Goal: Transaction & Acquisition: Purchase product/service

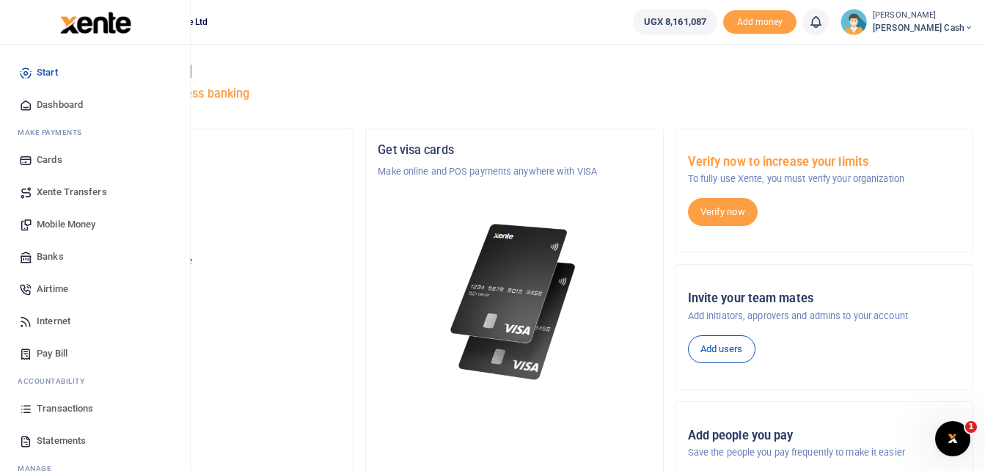
click at [56, 219] on span "Mobile Money" at bounding box center [66, 224] width 59 height 15
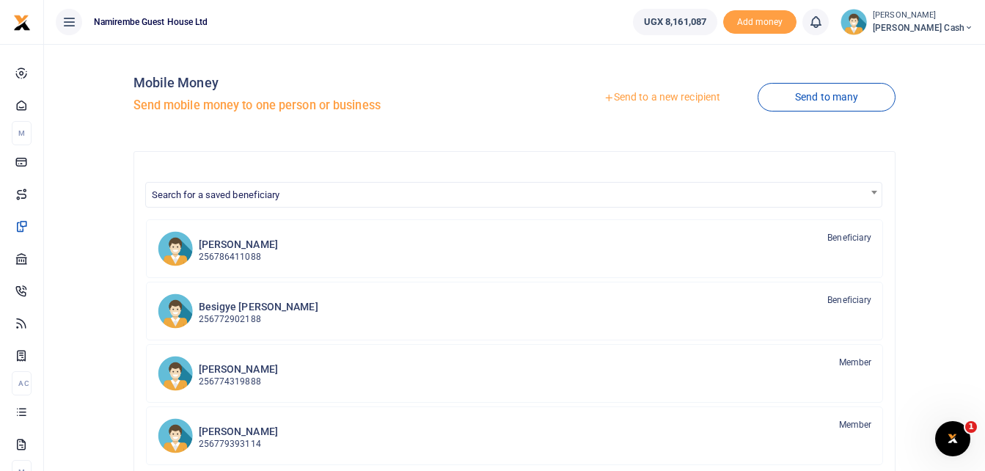
click at [678, 95] on link "Send to a new recipient" at bounding box center [661, 97] width 191 height 26
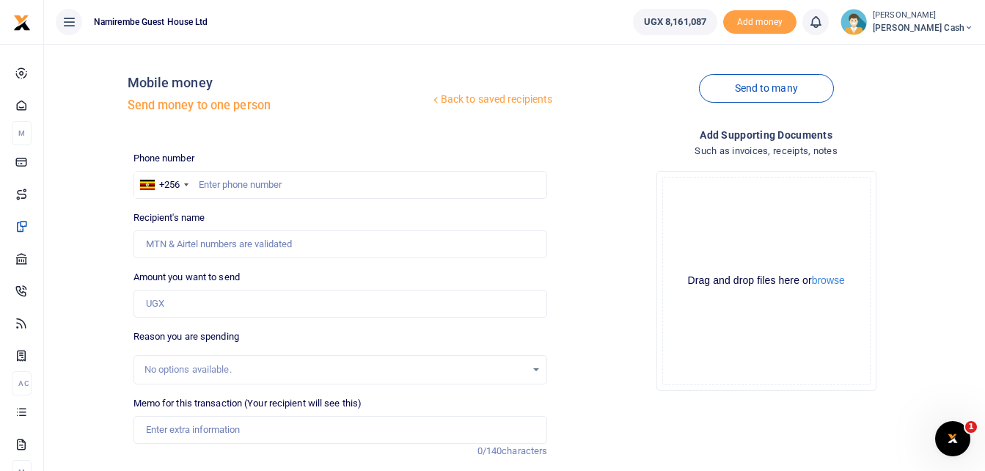
click at [475, 98] on link "Back to saved recipients" at bounding box center [492, 100] width 124 height 26
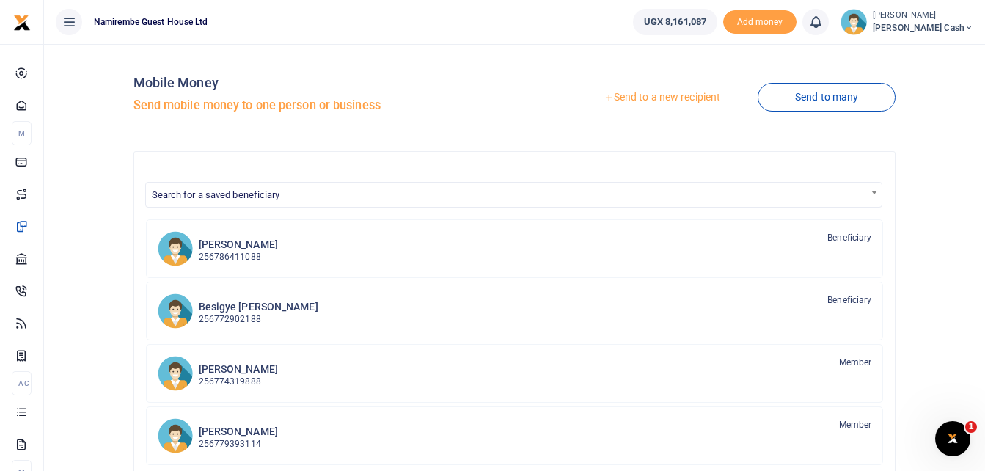
click at [678, 97] on link "Send to a new recipient" at bounding box center [661, 97] width 191 height 26
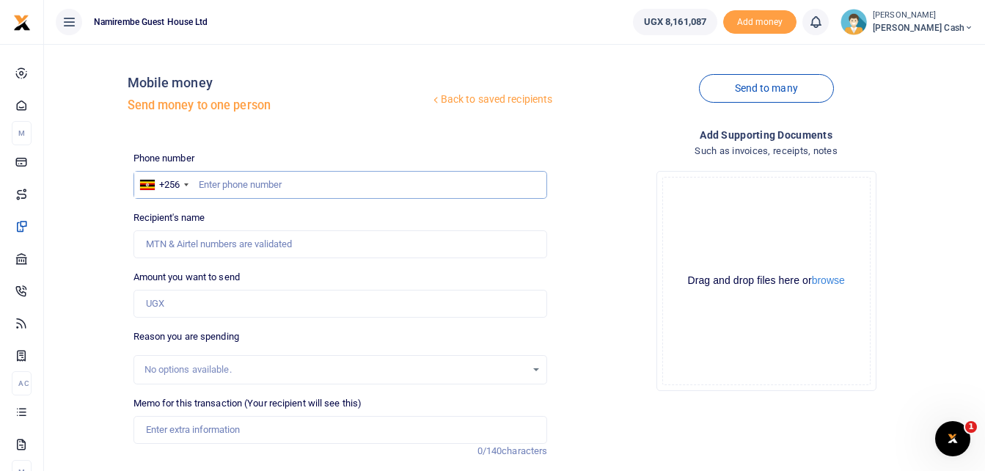
click at [213, 186] on input "text" at bounding box center [340, 185] width 414 height 28
type input "0772534799"
type input "[PERSON_NAME]"
type input "0772534799"
click at [158, 302] on input "Amount you want to send" at bounding box center [340, 304] width 414 height 28
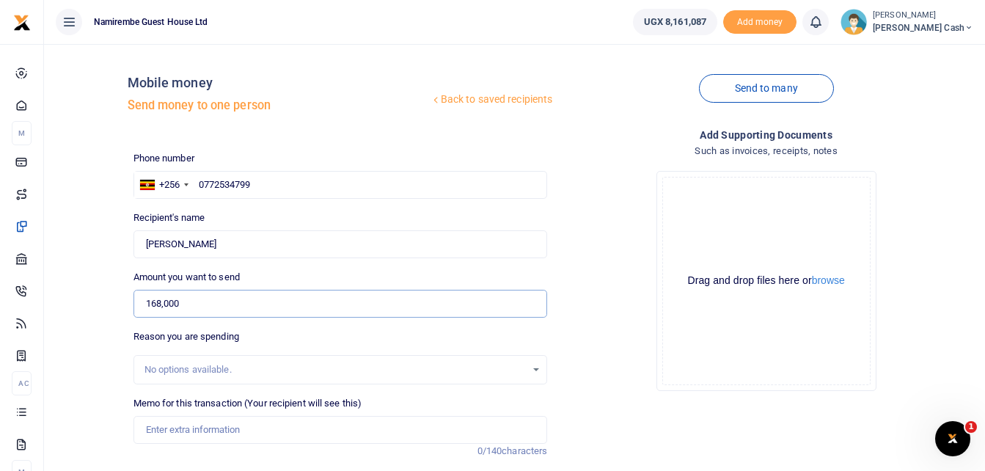
type input "168,000"
click at [162, 433] on input "Memo for this transaction (Your recipient will see this)" at bounding box center [340, 430] width 414 height 28
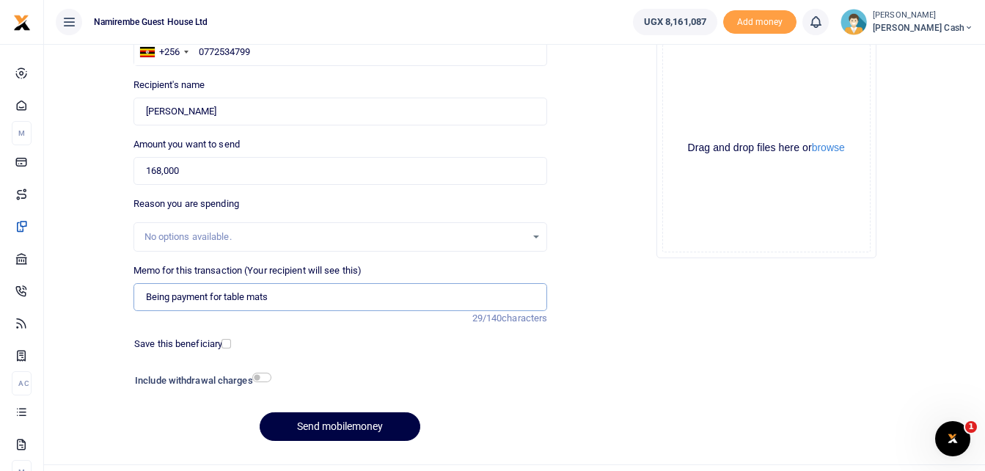
scroll to position [147, 0]
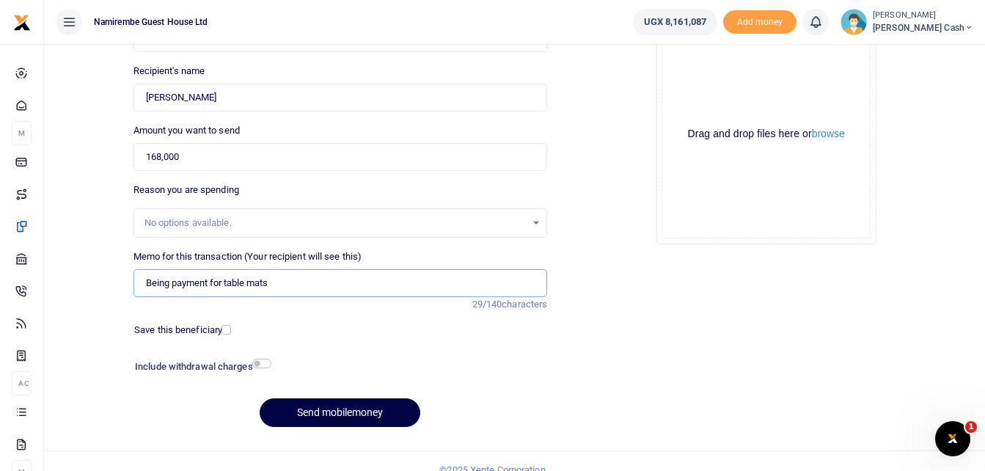
type input "Being payment for table mats"
click at [259, 360] on input "checkbox" at bounding box center [261, 364] width 19 height 10
checkbox input "true"
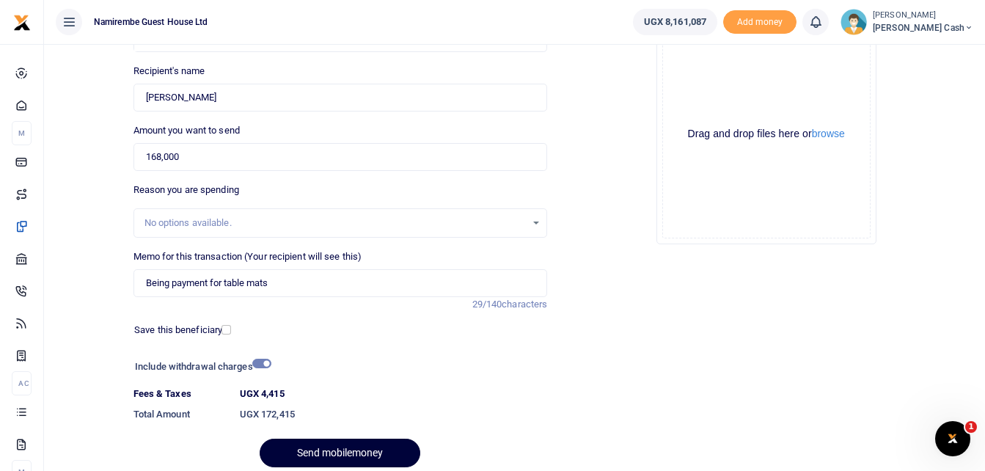
click at [333, 447] on button "Send mobilemoney" at bounding box center [340, 453] width 161 height 29
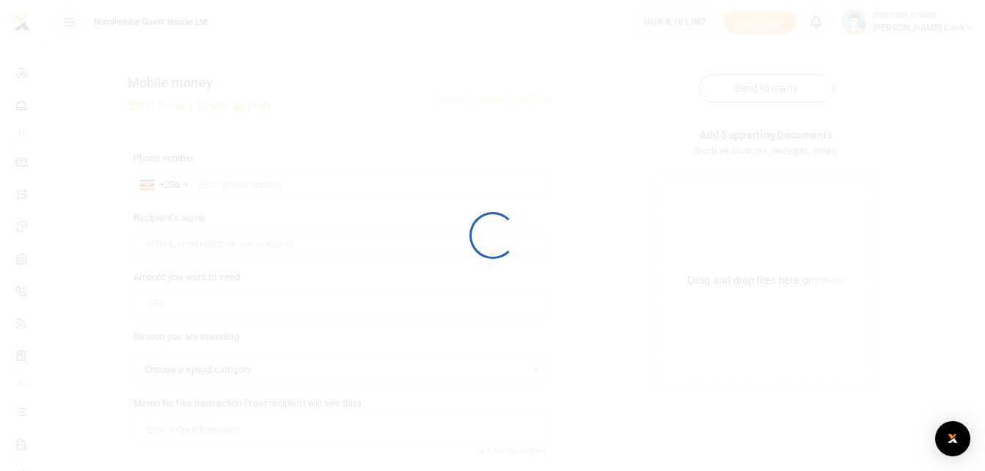
scroll to position [147, 0]
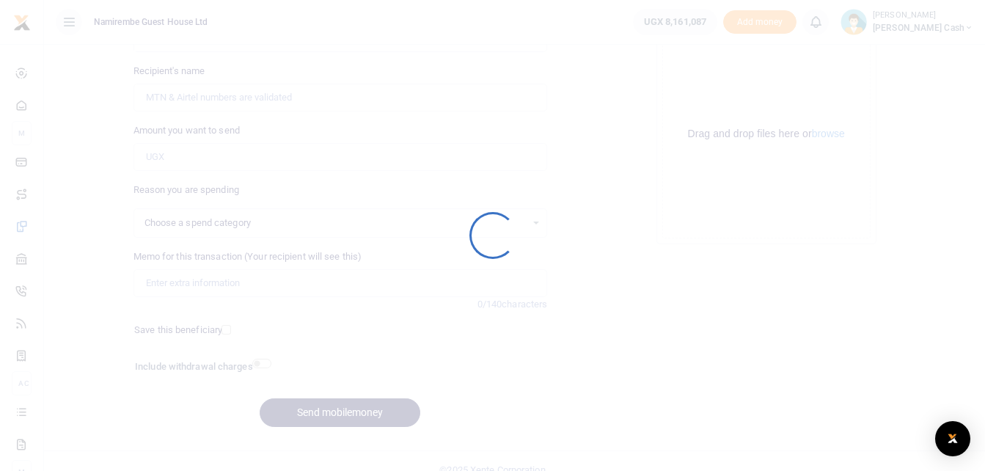
select select
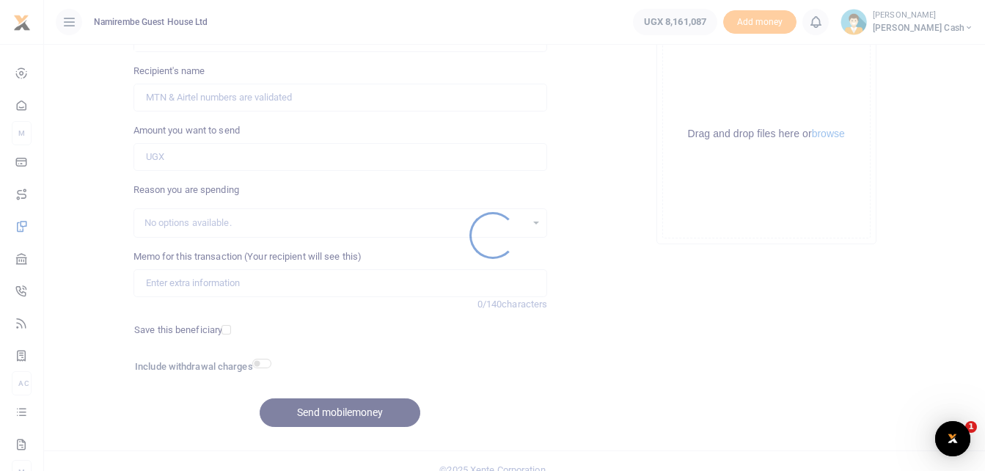
scroll to position [0, 0]
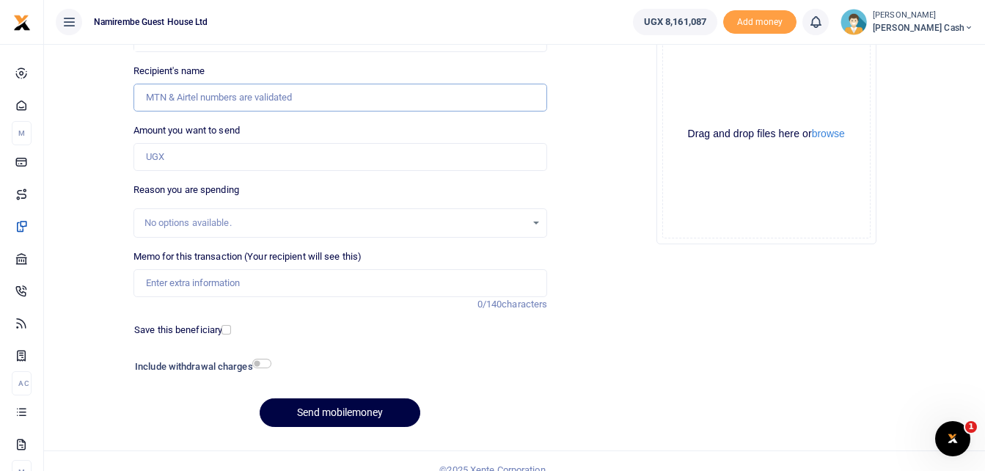
click at [169, 96] on input "Recipient's name" at bounding box center [340, 98] width 414 height 28
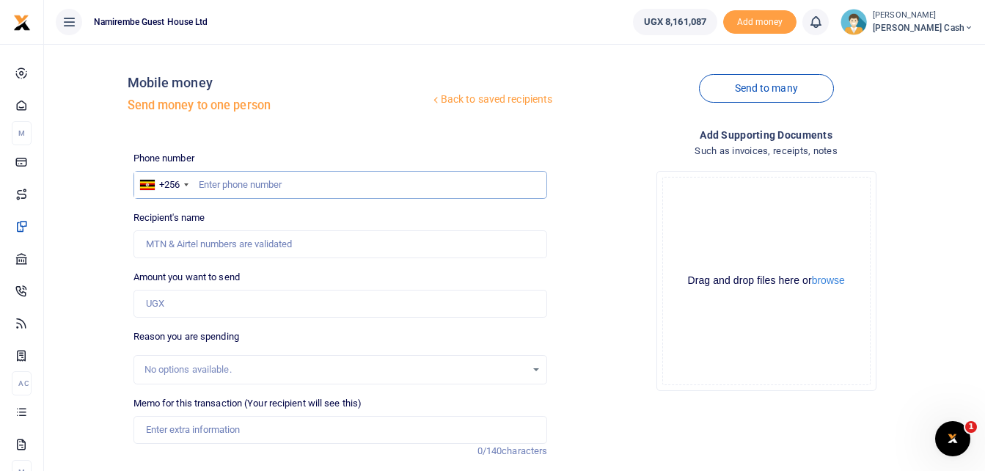
click at [227, 184] on input "text" at bounding box center [340, 185] width 414 height 28
type input "0772452275"
type input "Frank Birungi Ssimbwa"
type input "0772452275"
click at [169, 300] on input "Amount you want to send" at bounding box center [340, 304] width 414 height 28
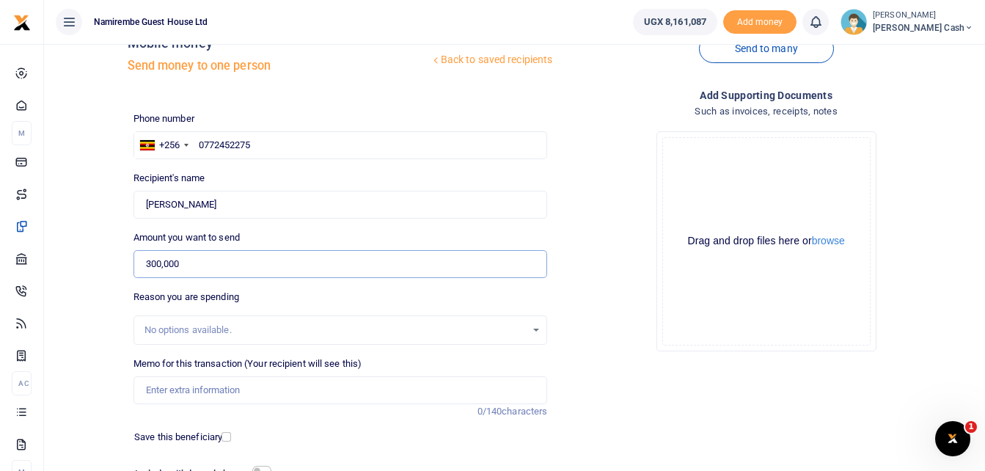
scroll to position [73, 0]
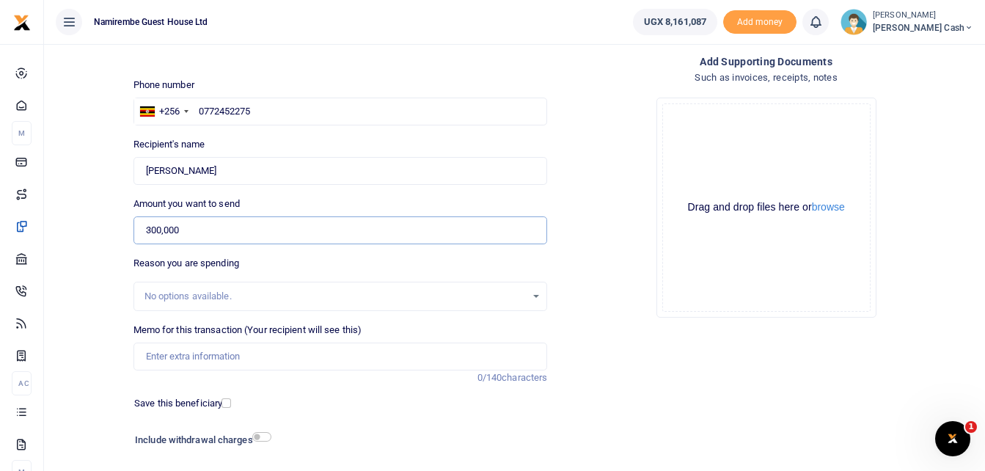
type input "300,000"
click at [167, 356] on input "Memo for this transaction (Your recipient will see this)" at bounding box center [340, 356] width 414 height 28
type input "being payment for repairs in the kitchen tank in the laundry and room 40"
click at [265, 433] on input "checkbox" at bounding box center [261, 437] width 19 height 10
checkbox input "true"
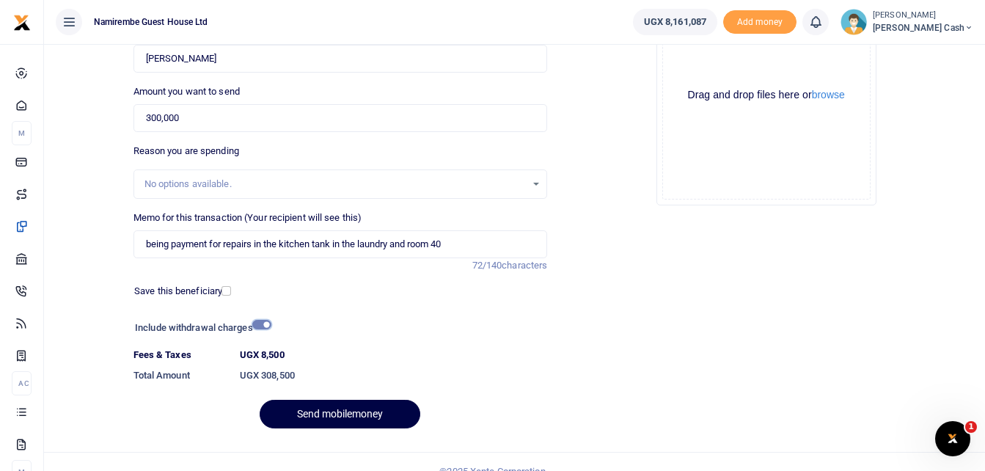
scroll to position [205, 0]
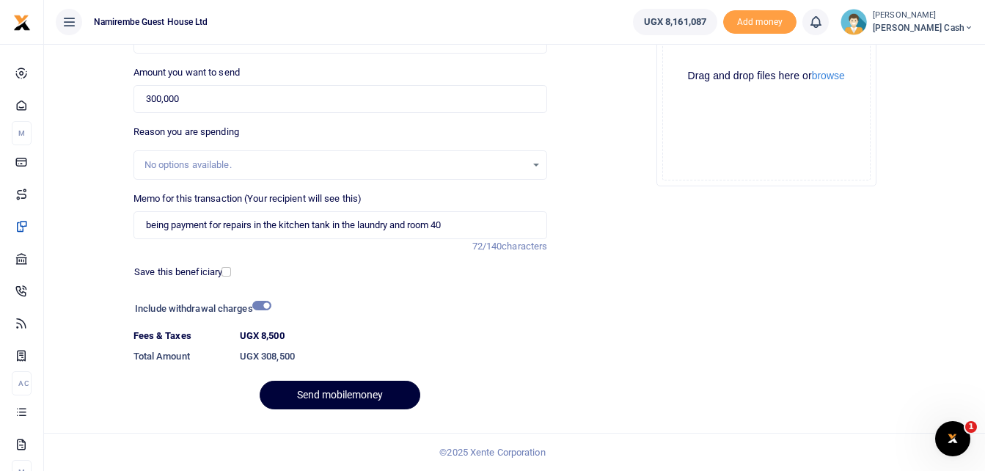
click at [348, 395] on button "Send mobilemoney" at bounding box center [340, 395] width 161 height 29
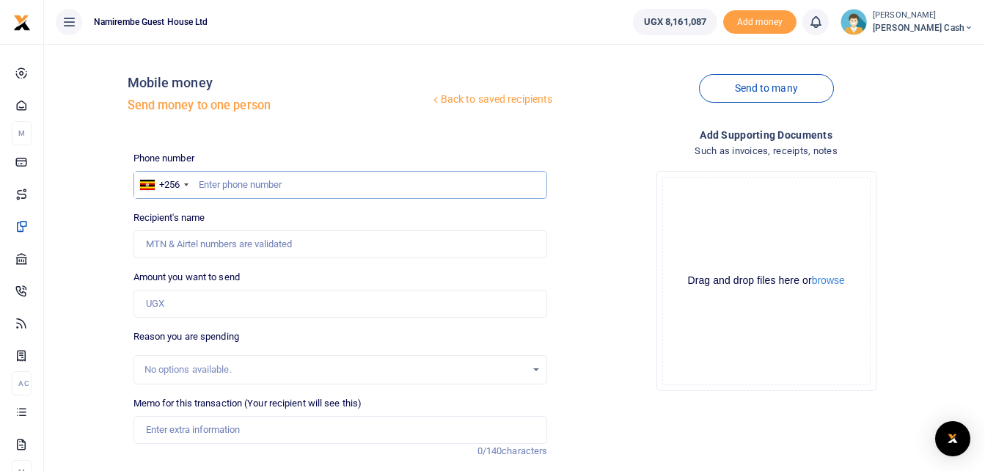
click at [211, 188] on input "text" at bounding box center [340, 185] width 414 height 28
